Goal: Information Seeking & Learning: Learn about a topic

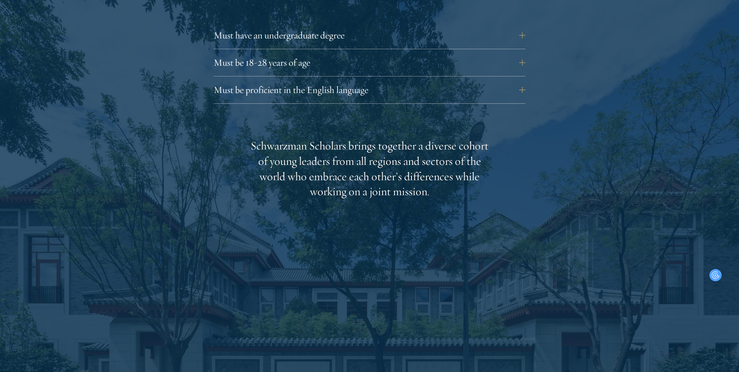
scroll to position [1122, 0]
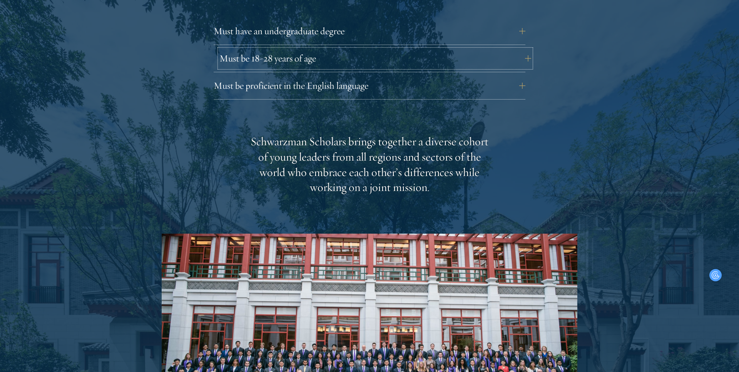
click at [367, 49] on button "Must be 18-28 years of age" at bounding box center [375, 58] width 312 height 18
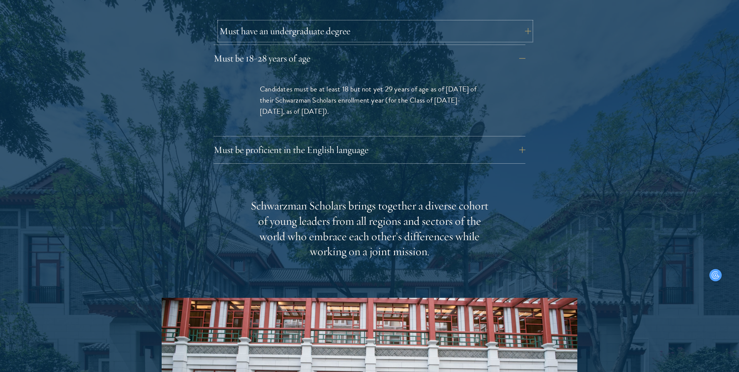
click at [354, 22] on button "Must have an undergraduate degree" at bounding box center [375, 31] width 312 height 18
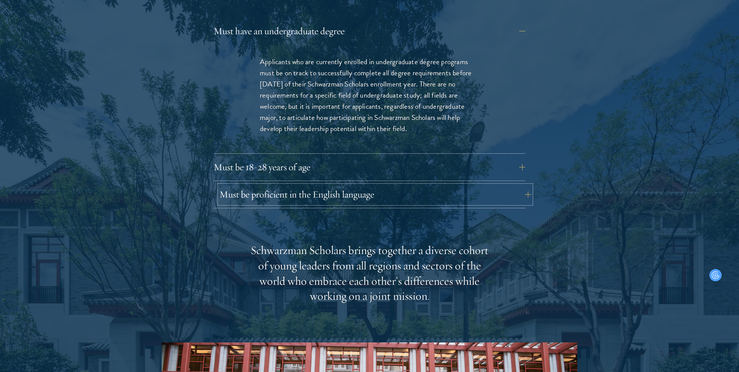
click at [361, 185] on button "Must be proficient in the English language" at bounding box center [375, 194] width 312 height 18
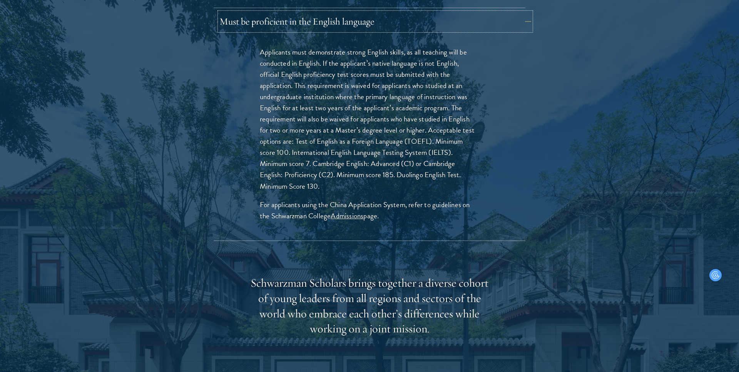
scroll to position [1198, 0]
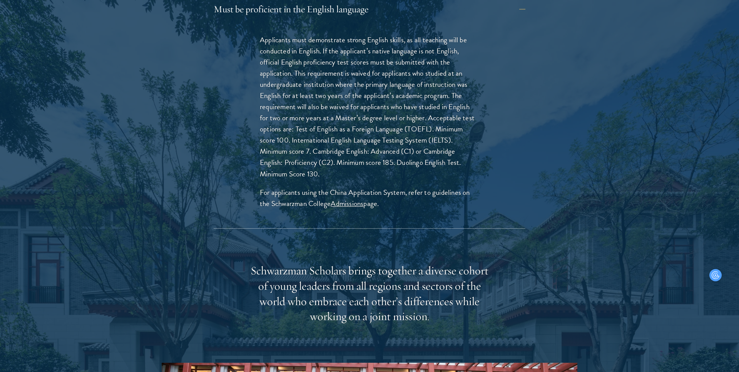
click at [336, 93] on p "Applicants must demonstrate strong English skills, as all teaching will be cond…" at bounding box center [369, 106] width 219 height 145
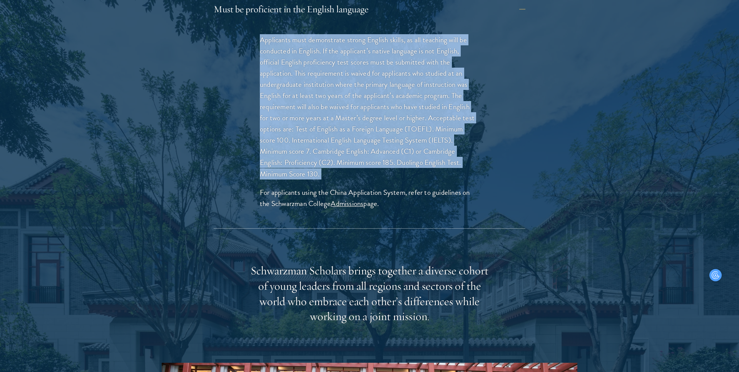
click at [266, 187] on p "For applicants using the China Application System, refer to guidelines on the S…" at bounding box center [369, 198] width 219 height 22
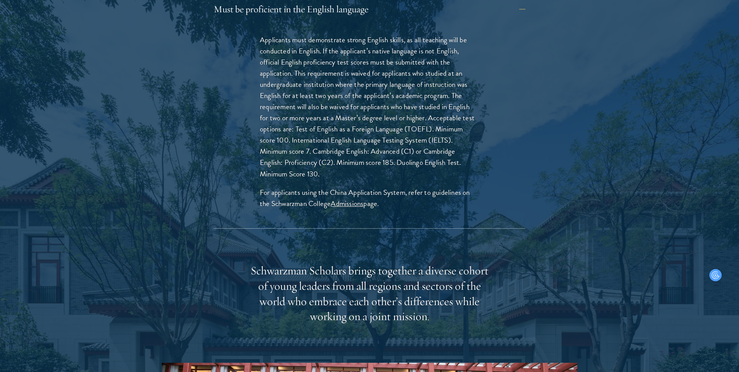
click at [266, 187] on p "For applicants using the China Application System, refer to guidelines on the S…" at bounding box center [369, 198] width 219 height 22
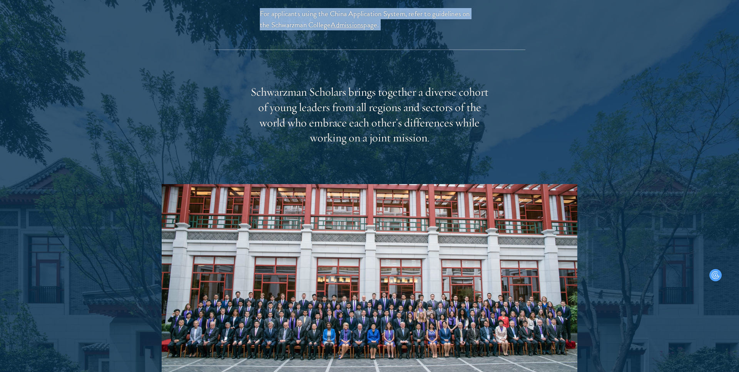
scroll to position [1378, 0]
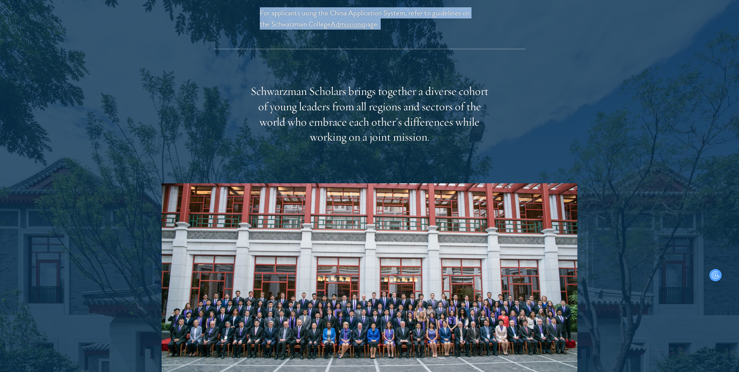
click at [286, 84] on div "Schwarzman Scholars brings together a diverse cohort of young leaders from all …" at bounding box center [369, 115] width 239 height 62
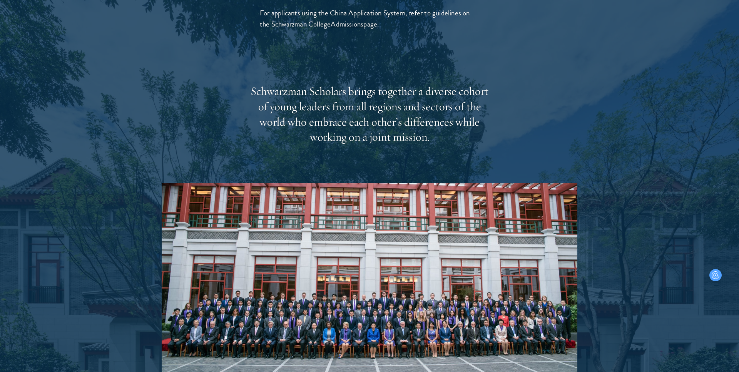
click at [286, 84] on div "Schwarzman Scholars brings together a diverse cohort of young leaders from all …" at bounding box center [369, 115] width 239 height 62
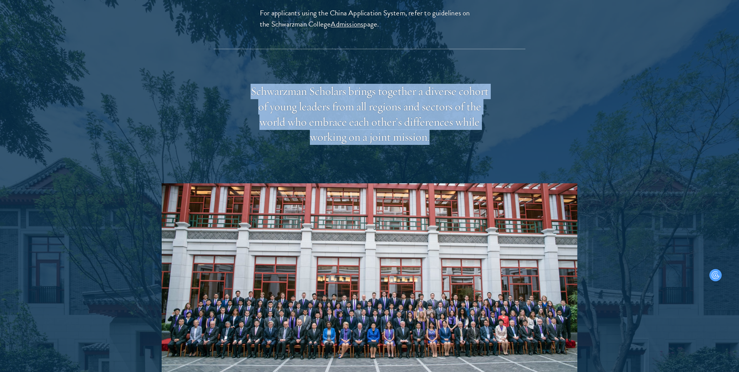
click at [296, 161] on div "Schwarzman Scholars brings together a diverse cohort of young leaders from all …" at bounding box center [370, 248] width 416 height 329
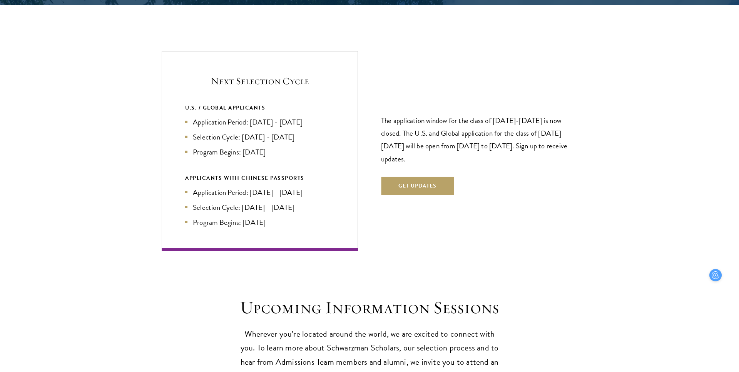
scroll to position [1824, 0]
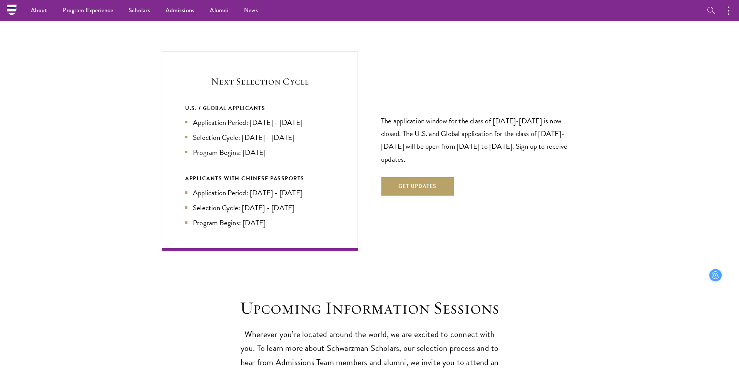
click at [381, 127] on p "The application window for the class of 2026-2027 is now closed. The U.S. and G…" at bounding box center [479, 140] width 196 height 51
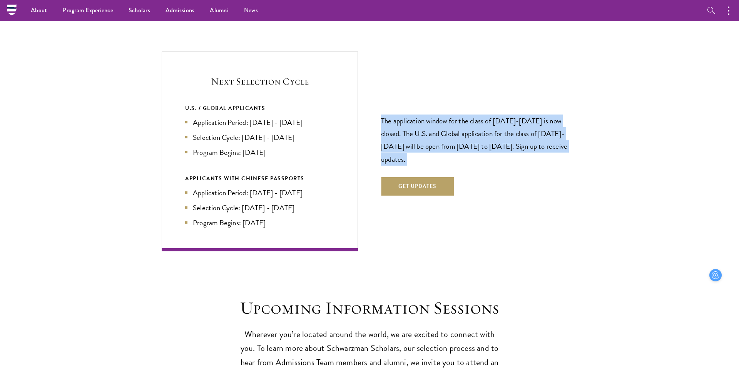
click at [366, 304] on header "Upcoming Information Sessions Wherever you’re located around the world, we are …" at bounding box center [369, 341] width 265 height 87
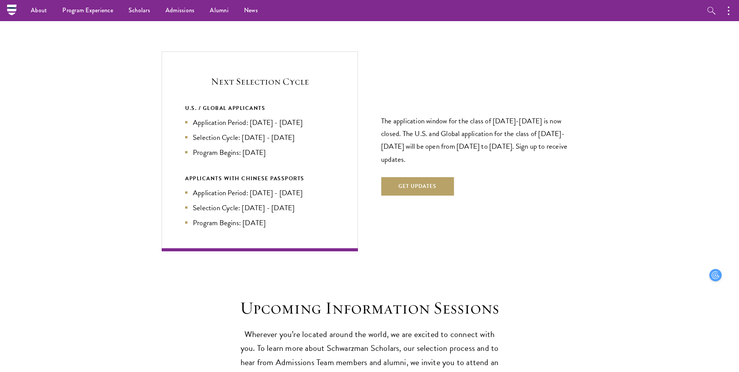
click at [366, 304] on header "Upcoming Information Sessions Wherever you’re located around the world, we are …" at bounding box center [369, 341] width 265 height 87
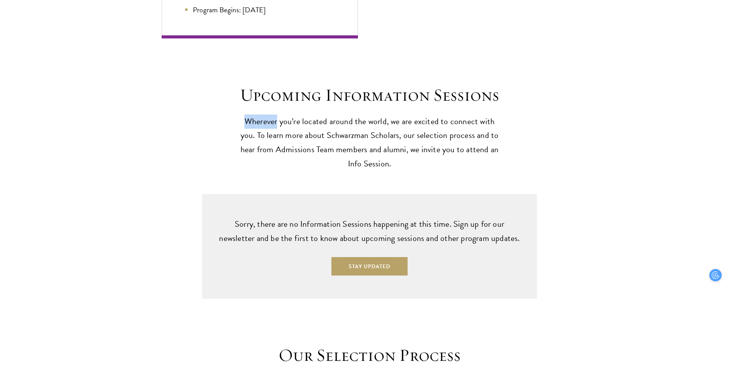
click at [353, 172] on div "Upcoming Information Sessions Wherever you’re located around the world, we are …" at bounding box center [369, 168] width 739 height 261
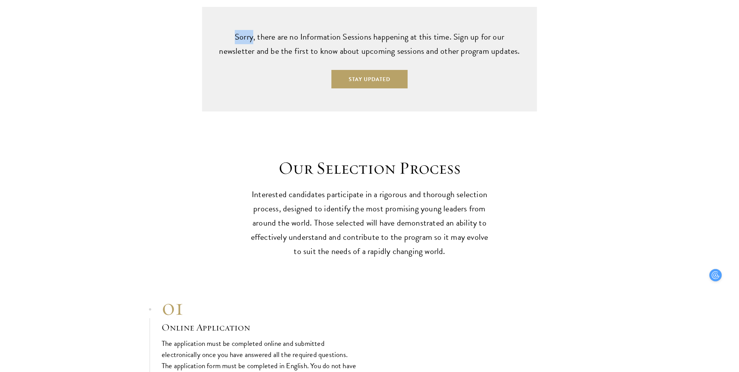
scroll to position [2227, 0]
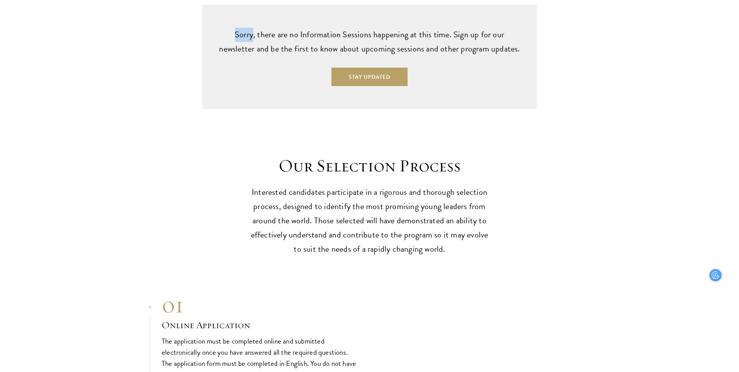
click at [353, 185] on p "Interested candidates participate in a rigorous and thorough selection process,…" at bounding box center [369, 220] width 239 height 71
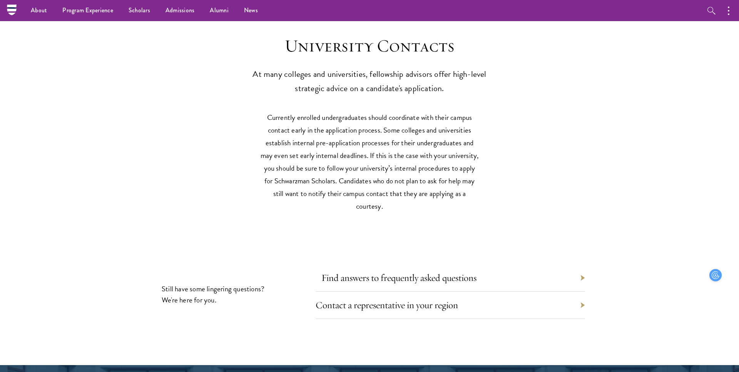
scroll to position [3491, 0]
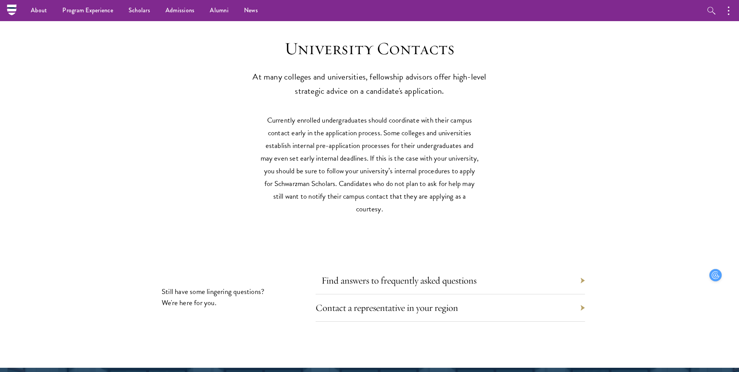
click at [369, 114] on p "Currently enrolled undergraduates should coordinate with their campus contact e…" at bounding box center [369, 165] width 219 height 102
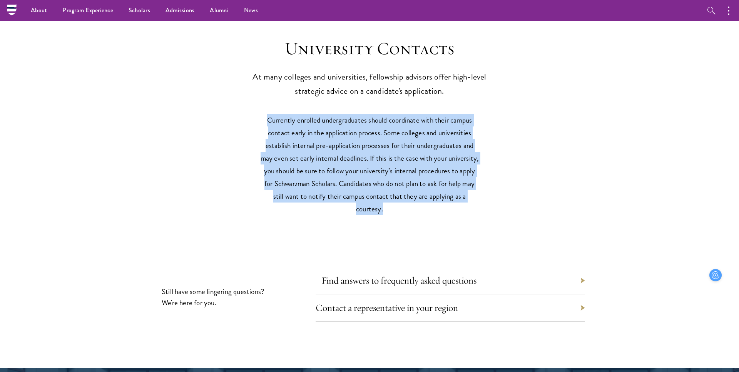
click at [369, 114] on p "Currently enrolled undergraduates should coordinate with their campus contact e…" at bounding box center [369, 165] width 219 height 102
click at [382, 191] on p "Currently enrolled undergraduates should coordinate with their campus contact e…" at bounding box center [369, 165] width 219 height 102
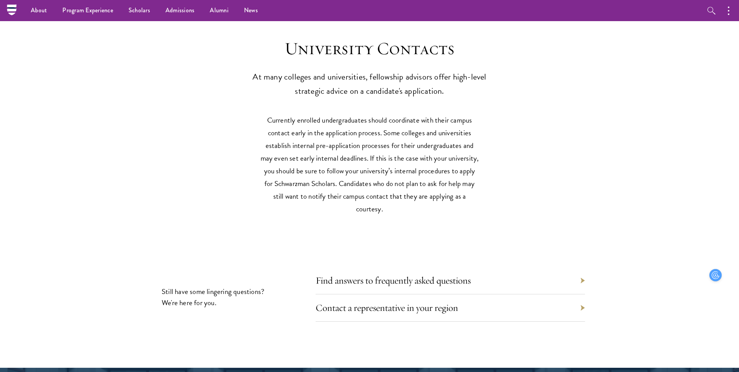
click at [382, 191] on p "Currently enrolled undergraduates should coordinate with their campus contact e…" at bounding box center [369, 165] width 219 height 102
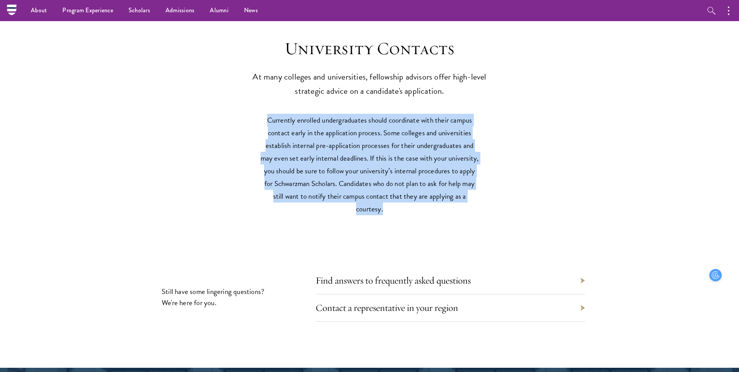
click at [382, 191] on p "Currently enrolled undergraduates should coordinate with their campus contact e…" at bounding box center [369, 165] width 219 height 102
click at [367, 137] on p "Currently enrolled undergraduates should coordinate with their campus contact e…" at bounding box center [369, 165] width 219 height 102
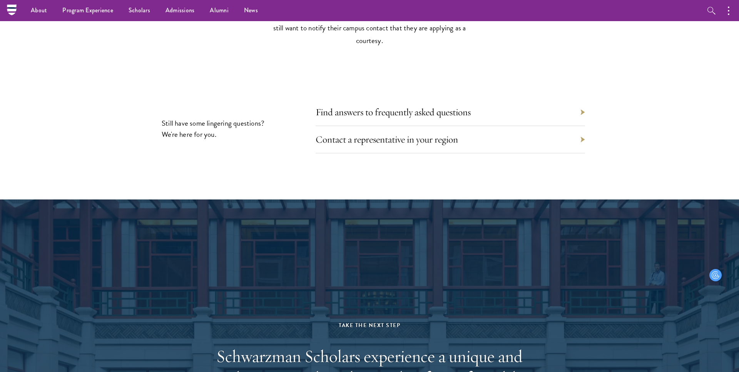
scroll to position [3659, 0]
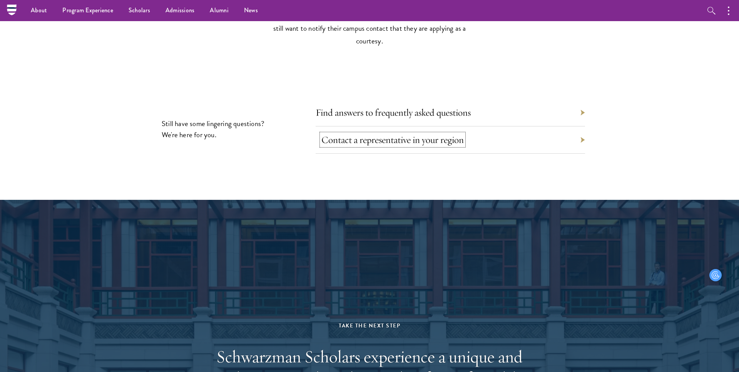
click at [371, 134] on link "Contact a representative in your region" at bounding box center [392, 140] width 142 height 12
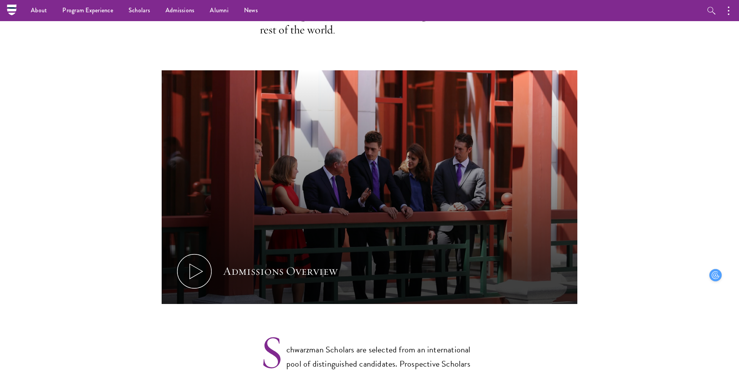
scroll to position [0, 0]
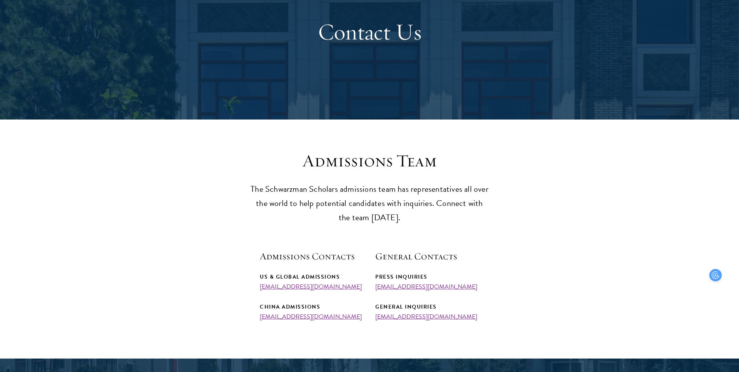
scroll to position [78, 0]
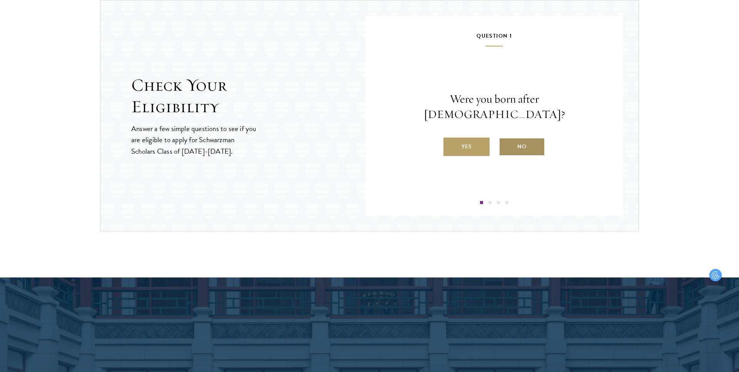
click at [516, 138] on label "No" at bounding box center [522, 147] width 46 height 18
click at [506, 139] on input "No" at bounding box center [502, 142] width 7 height 7
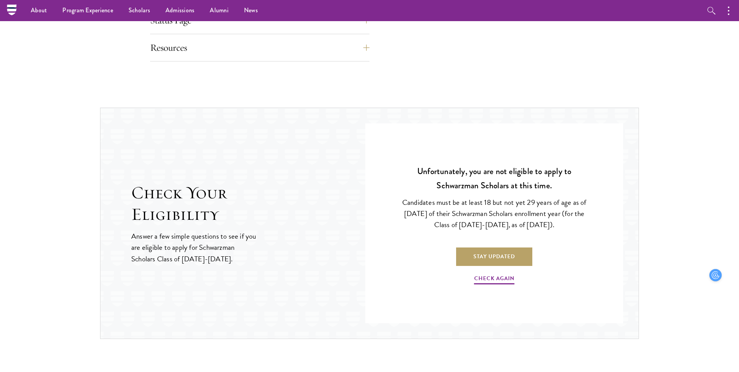
scroll to position [704, 0]
